Goal: Task Accomplishment & Management: Complete application form

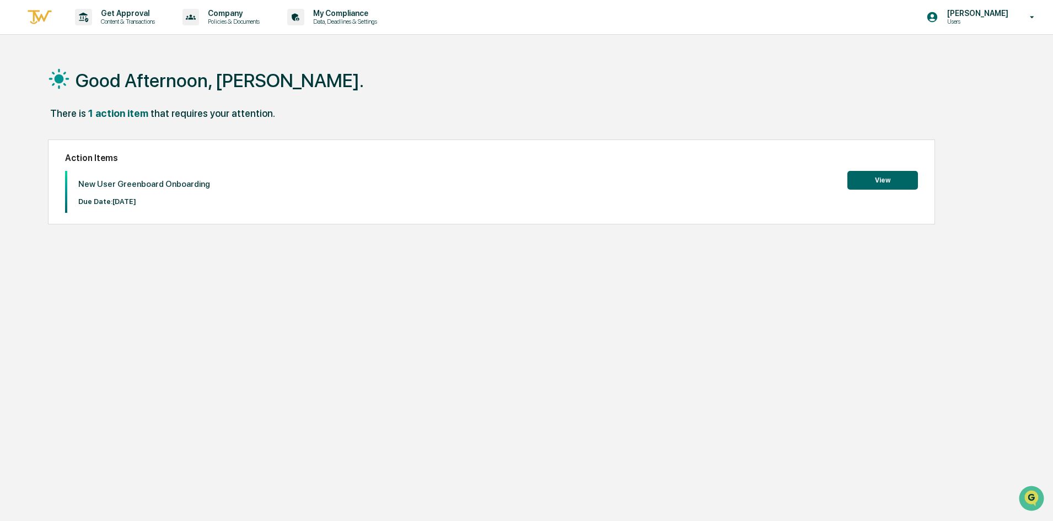
click at [887, 180] on button "View" at bounding box center [882, 180] width 71 height 19
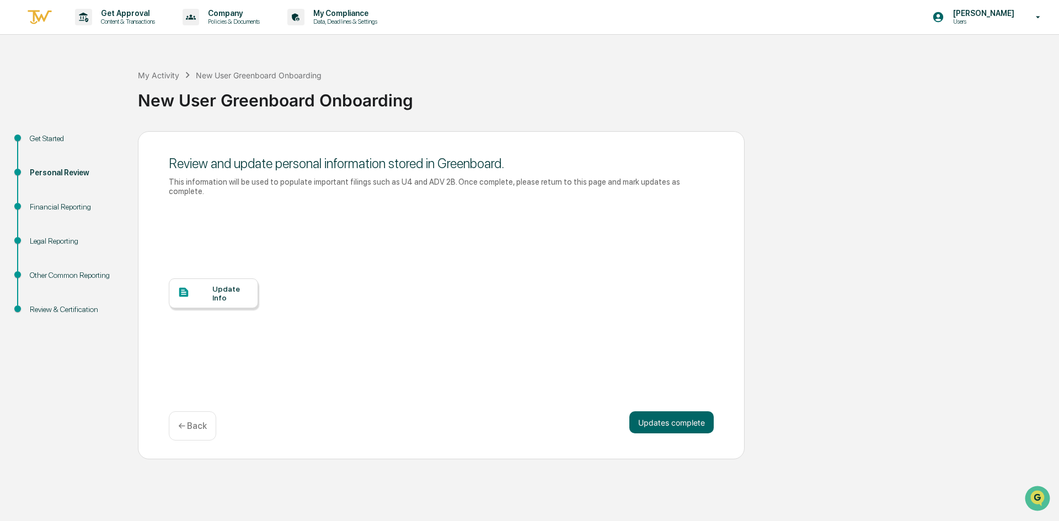
click at [69, 211] on div "Financial Reporting" at bounding box center [75, 207] width 90 height 12
click at [44, 136] on div "Get Started" at bounding box center [75, 139] width 90 height 12
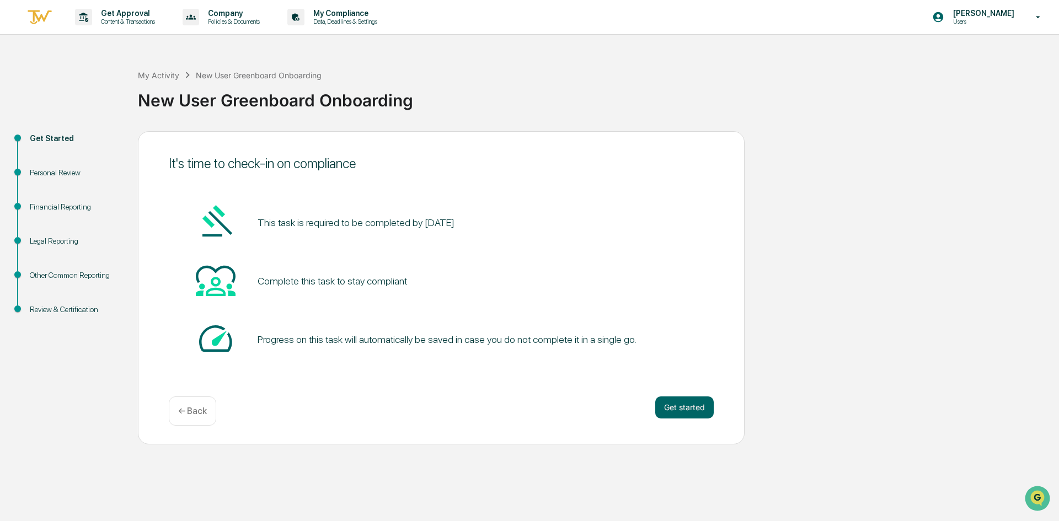
click at [816, 367] on div "Get Started Personal Review Financial Reporting Legal Reporting Other Common Re…" at bounding box center [530, 287] width 1048 height 313
click at [689, 405] on button "Get started" at bounding box center [684, 407] width 58 height 22
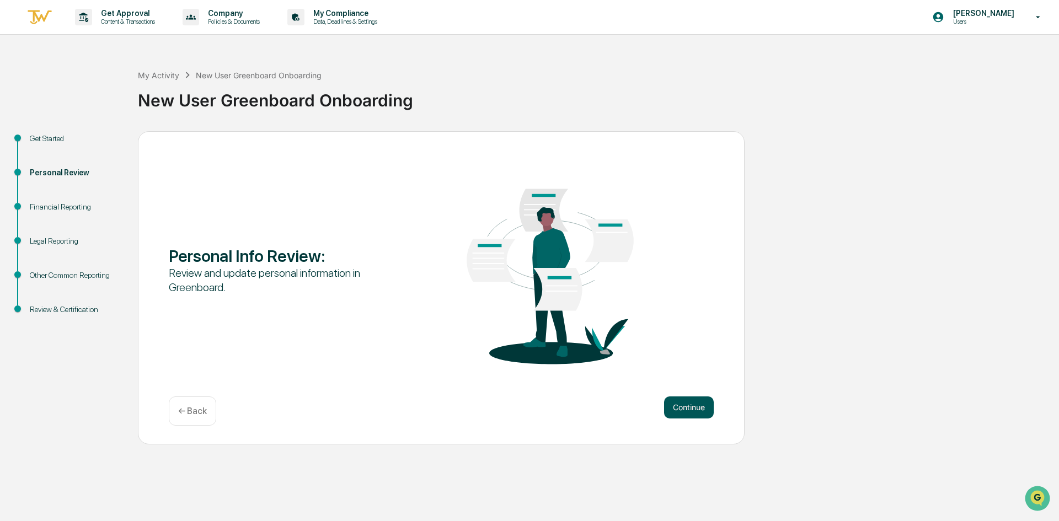
click at [691, 411] on button "Continue" at bounding box center [689, 407] width 50 height 22
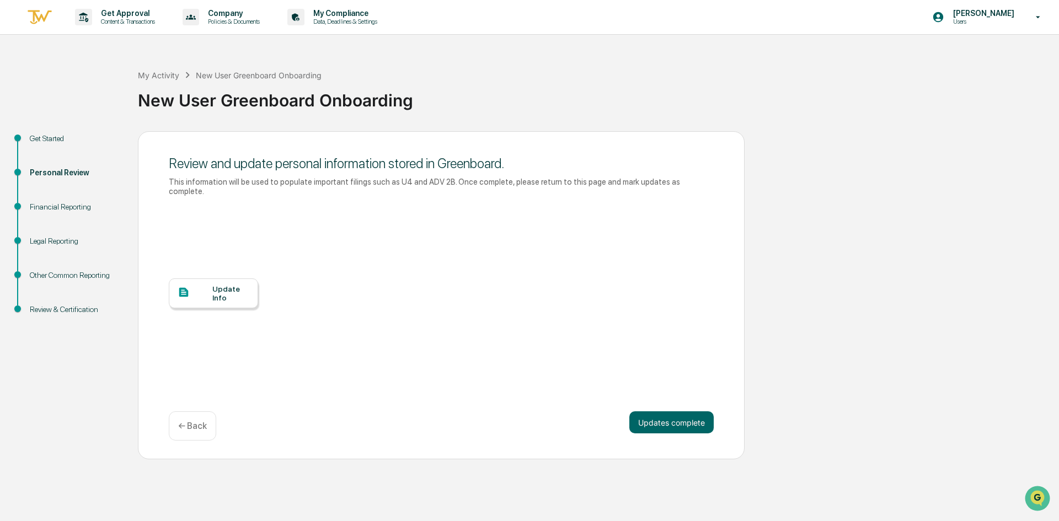
click at [222, 285] on div "Update Info" at bounding box center [230, 294] width 37 height 18
click at [665, 411] on button "Updates complete" at bounding box center [671, 422] width 84 height 22
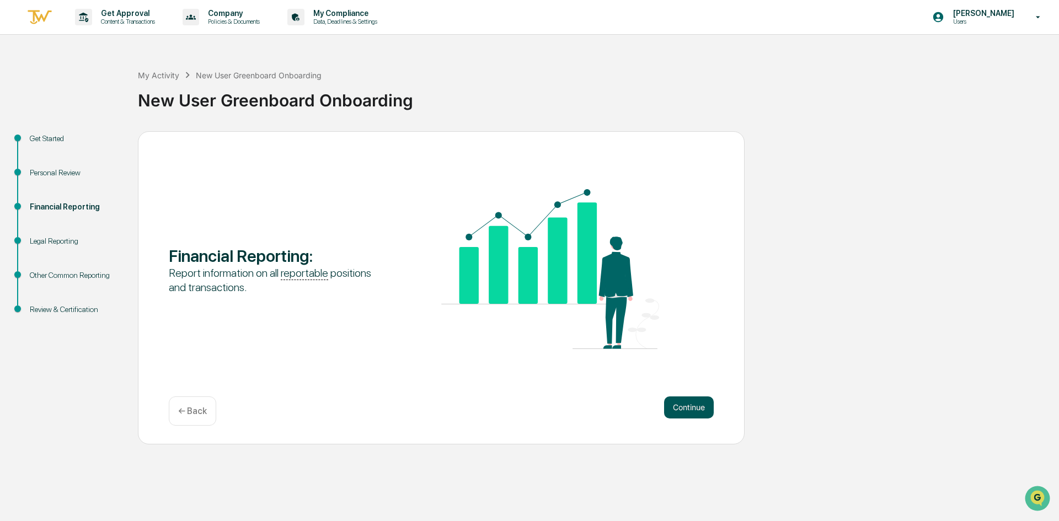
click at [672, 414] on button "Continue" at bounding box center [689, 407] width 50 height 22
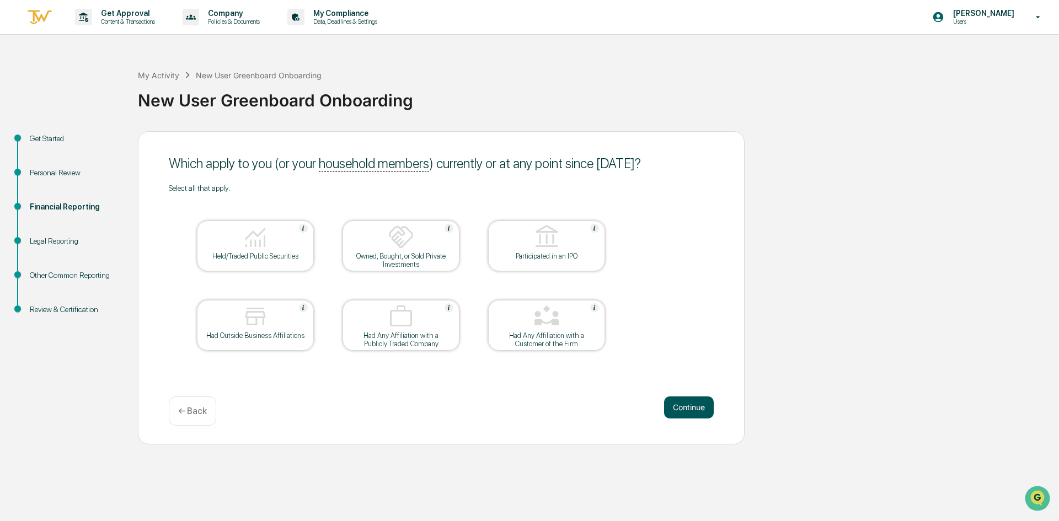
click at [684, 405] on button "Continue" at bounding box center [689, 407] width 50 height 22
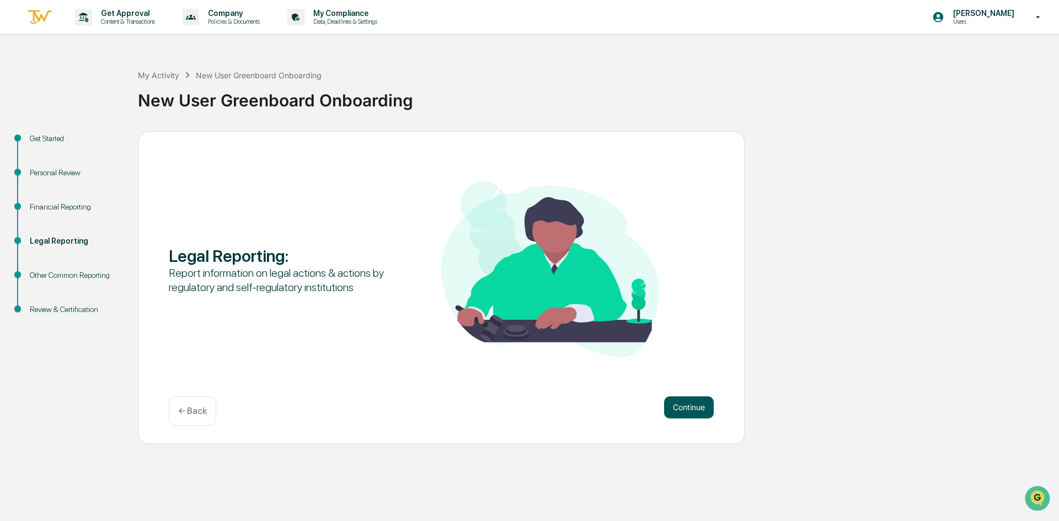
click at [694, 406] on button "Continue" at bounding box center [689, 407] width 50 height 22
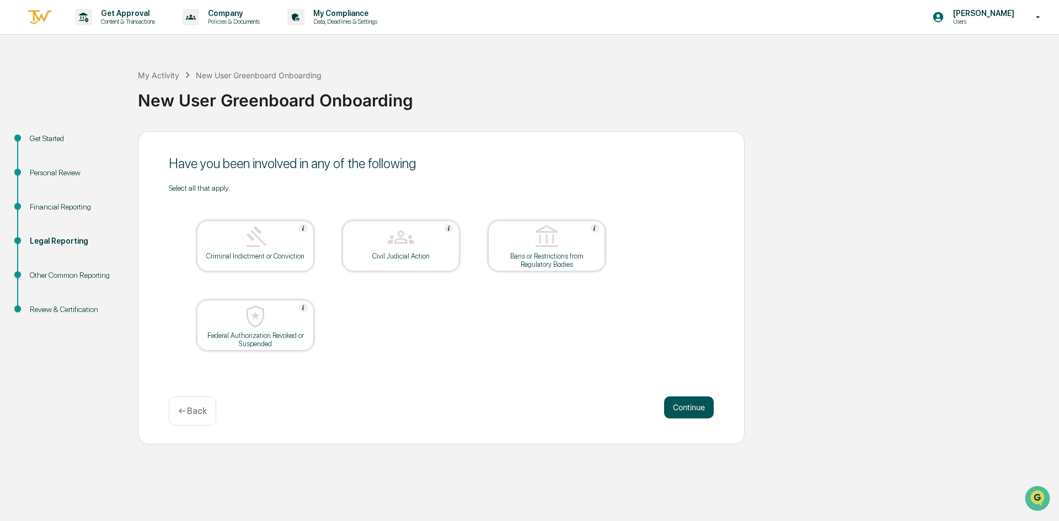
click at [681, 406] on button "Continue" at bounding box center [689, 407] width 50 height 22
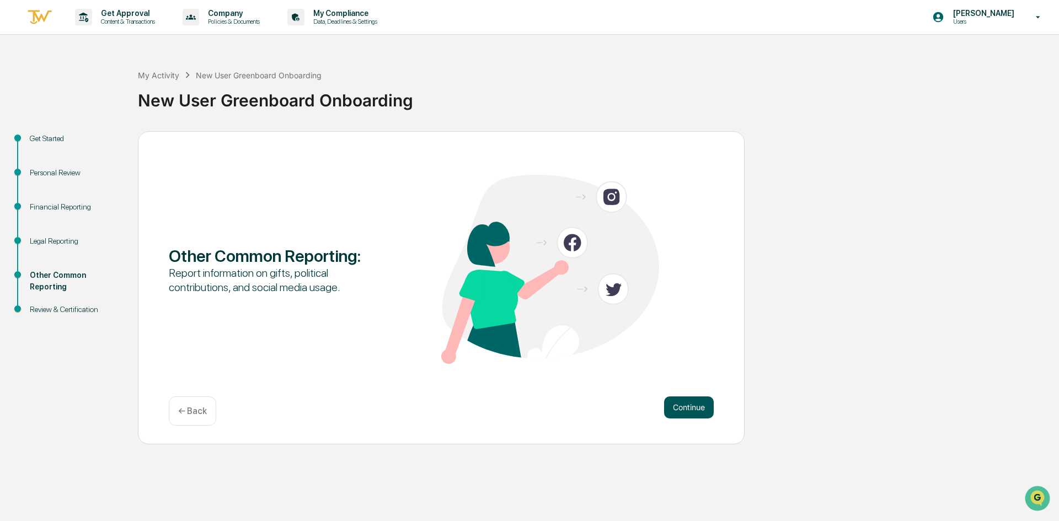
click at [690, 409] on button "Continue" at bounding box center [689, 407] width 50 height 22
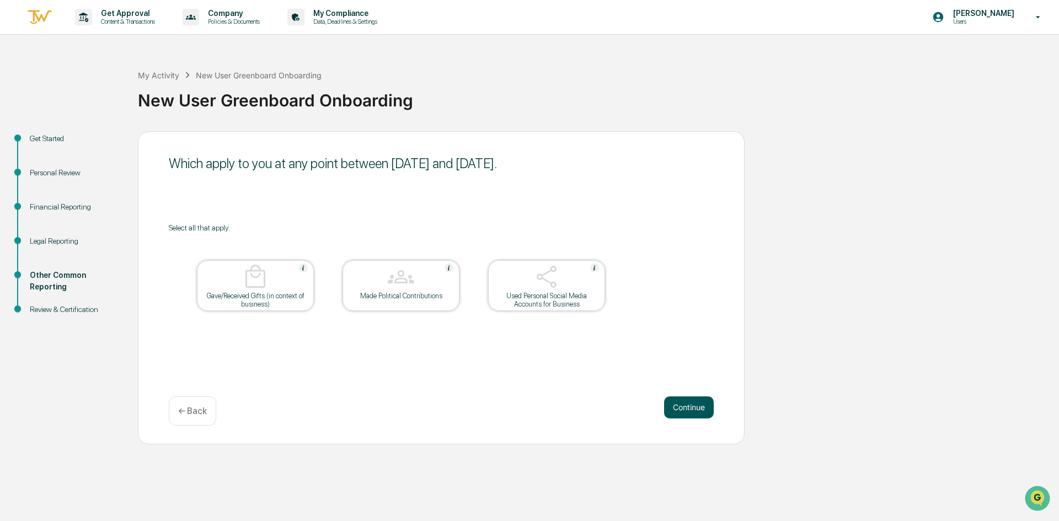
click at [690, 410] on button "Continue" at bounding box center [689, 407] width 50 height 22
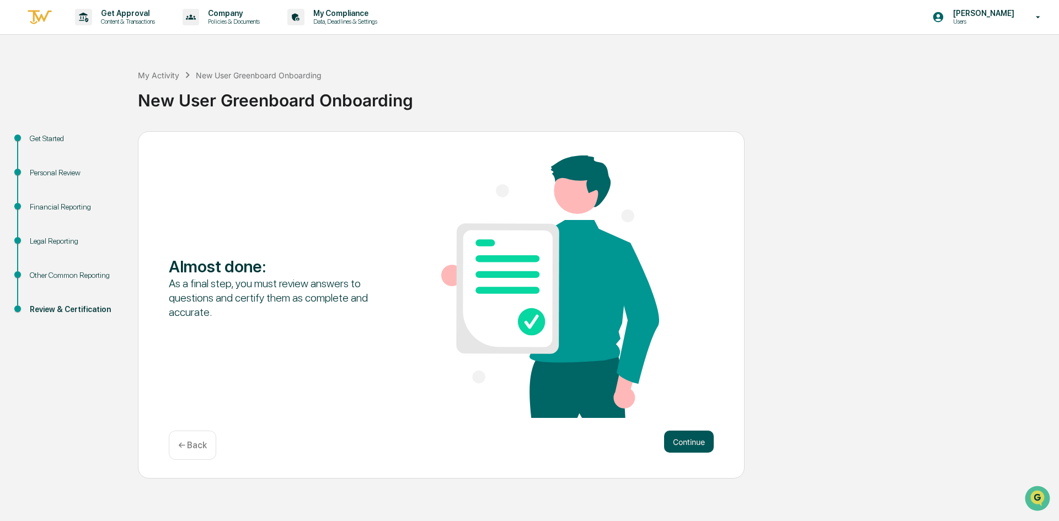
click at [699, 439] on button "Continue" at bounding box center [689, 442] width 50 height 22
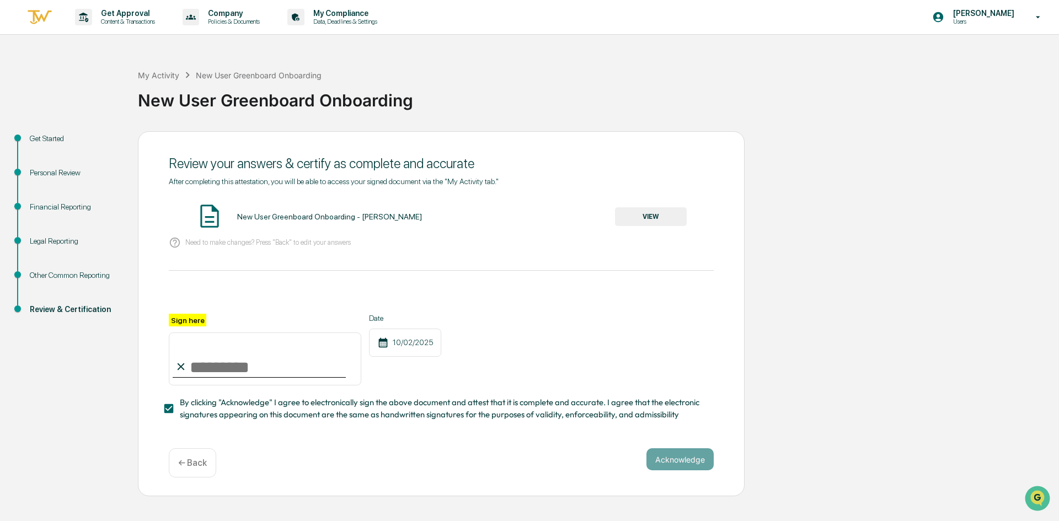
click at [230, 363] on input "Sign here" at bounding box center [265, 358] width 192 height 53
type input "**********"
click at [492, 257] on div "**********" at bounding box center [441, 299] width 545 height 244
click at [653, 218] on button "VIEW" at bounding box center [651, 216] width 72 height 19
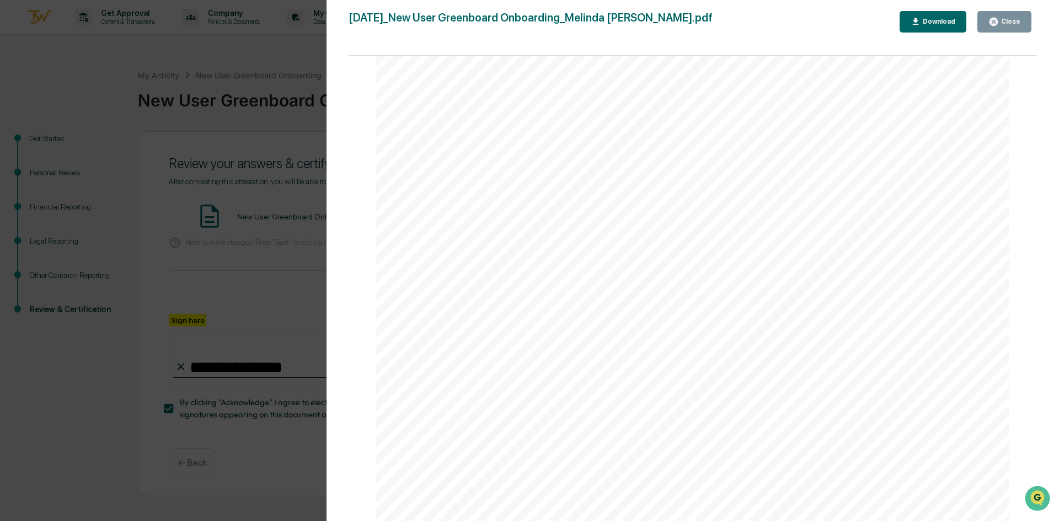
scroll to position [3249, 0]
click at [1002, 16] on button "Close" at bounding box center [1004, 22] width 54 height 22
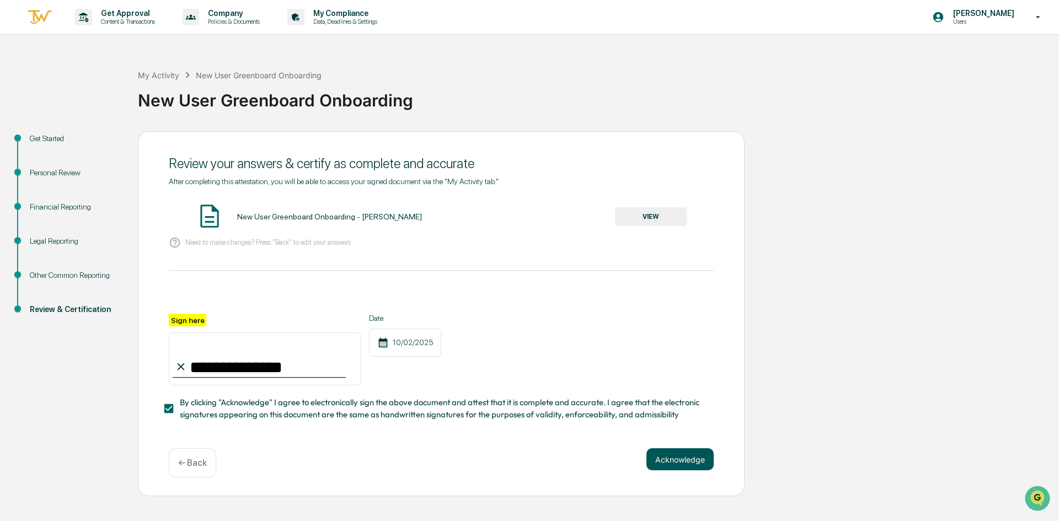
click at [685, 461] on button "Acknowledge" at bounding box center [679, 459] width 67 height 22
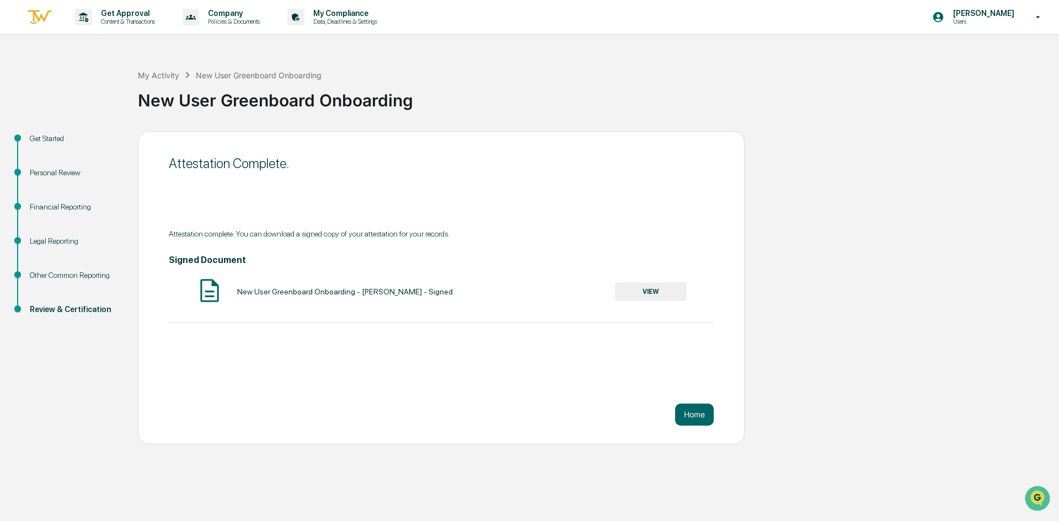
click at [651, 292] on button "VIEW" at bounding box center [651, 291] width 72 height 19
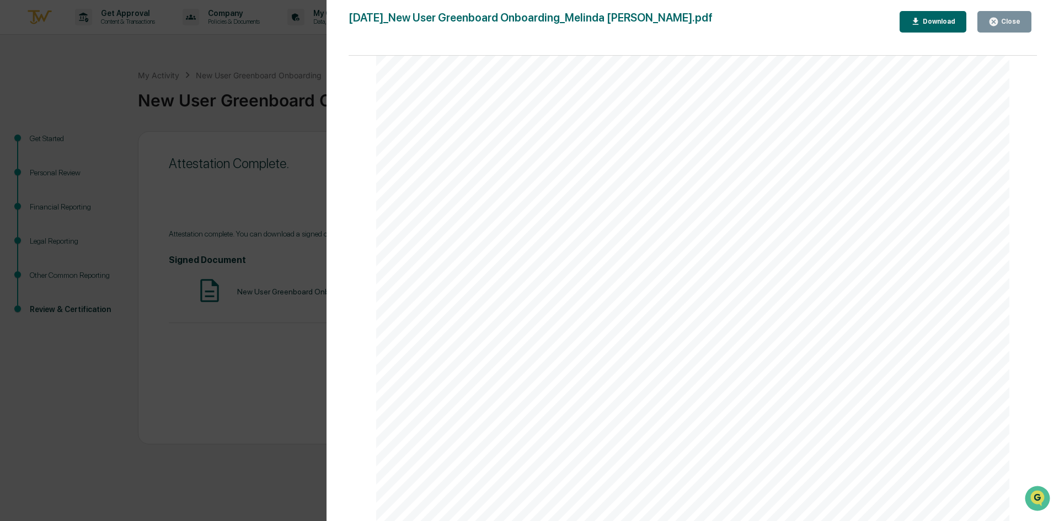
scroll to position [4104, 0]
click at [1015, 22] on div "Close" at bounding box center [1010, 22] width 22 height 8
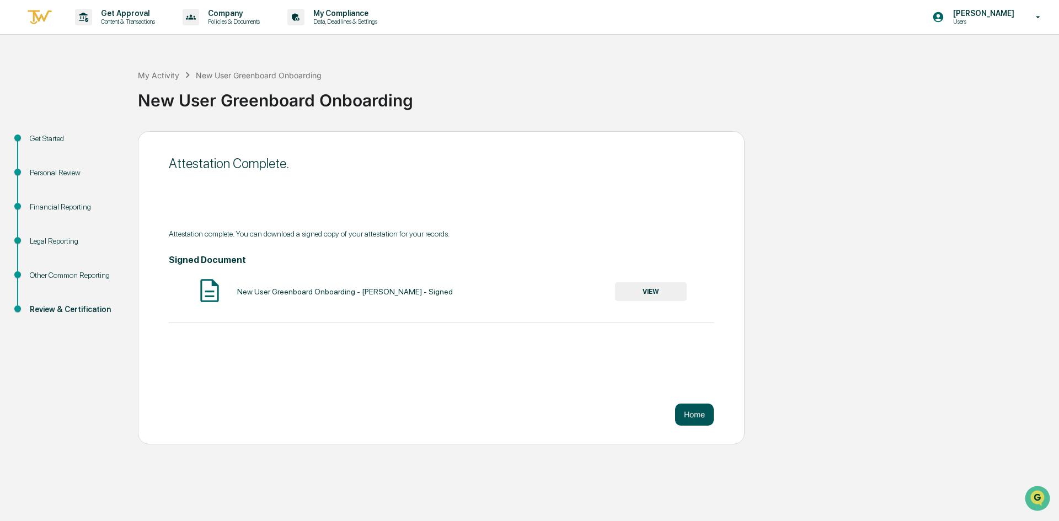
click at [700, 414] on button "Home" at bounding box center [694, 415] width 39 height 22
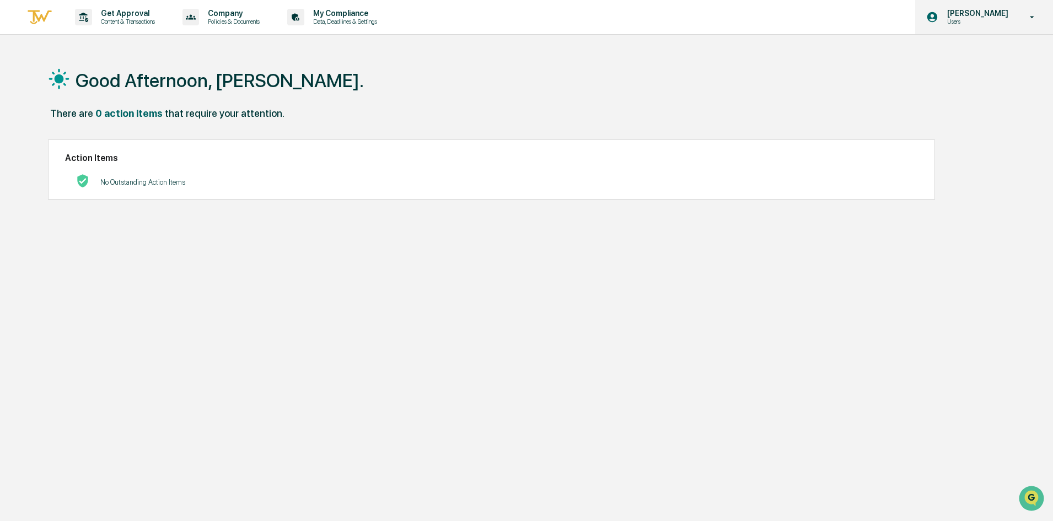
click at [1019, 15] on div "[PERSON_NAME] Users" at bounding box center [984, 17] width 138 height 34
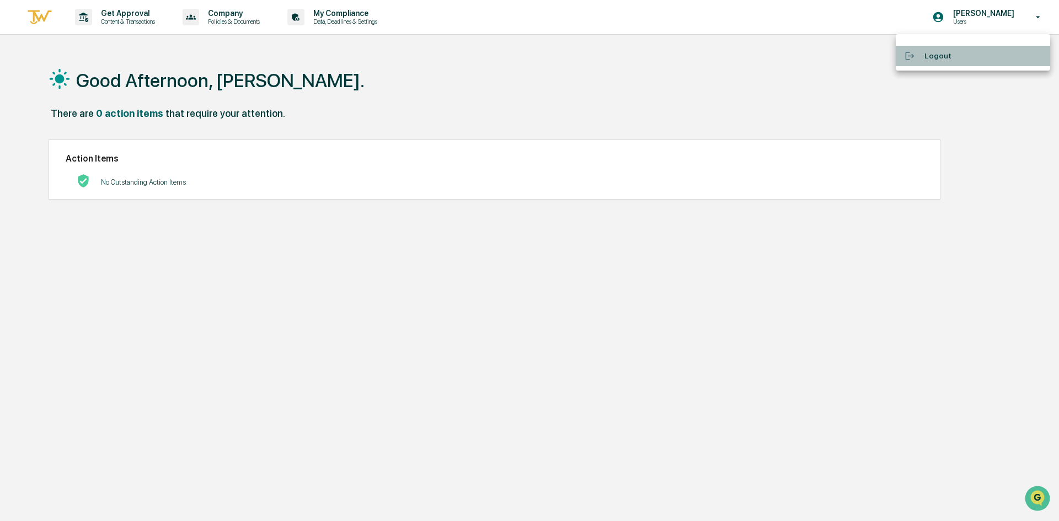
click at [931, 52] on li "Logout" at bounding box center [972, 56] width 154 height 20
